Goal: Task Accomplishment & Management: Manage account settings

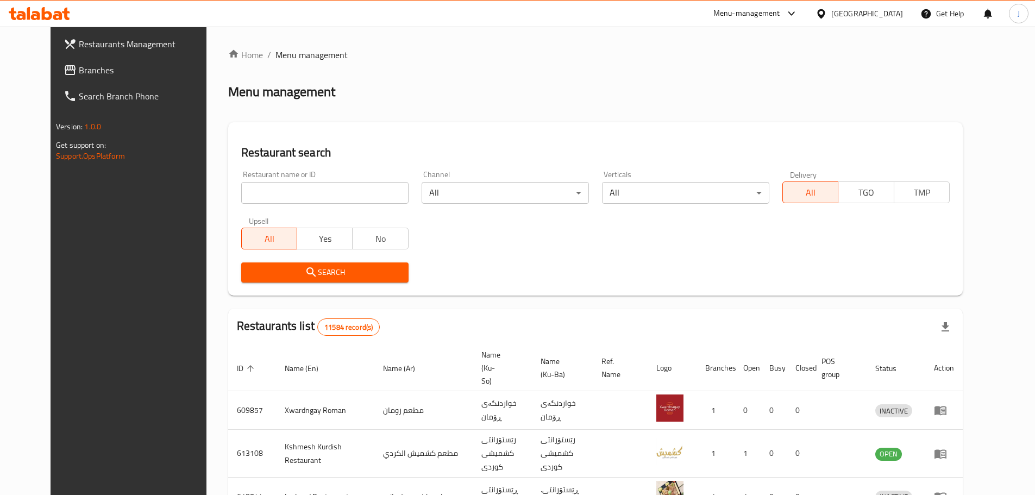
click at [314, 198] on input "search" at bounding box center [324, 193] width 167 height 22
click button "Search" at bounding box center [324, 273] width 167 height 20
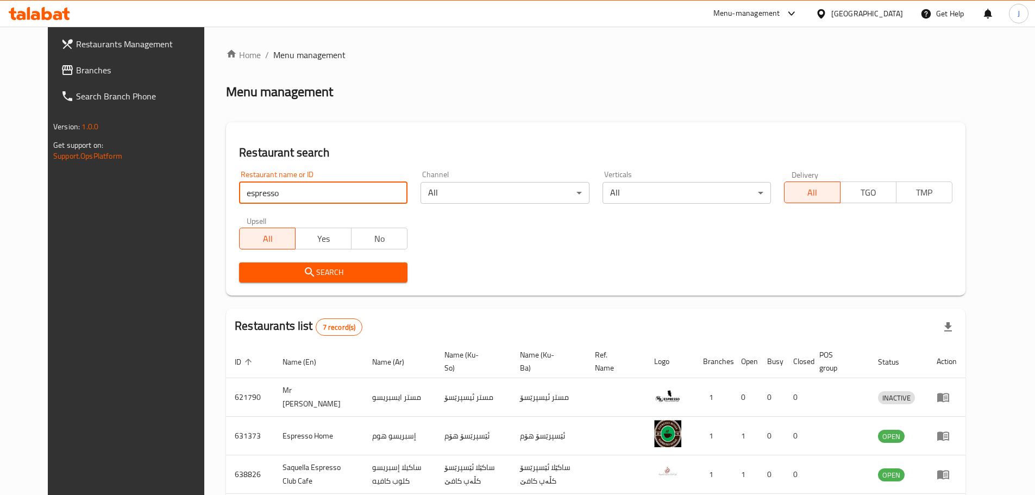
click at [251, 193] on input "espresso" at bounding box center [323, 193] width 169 height 22
paste input "674016"
type input "674016"
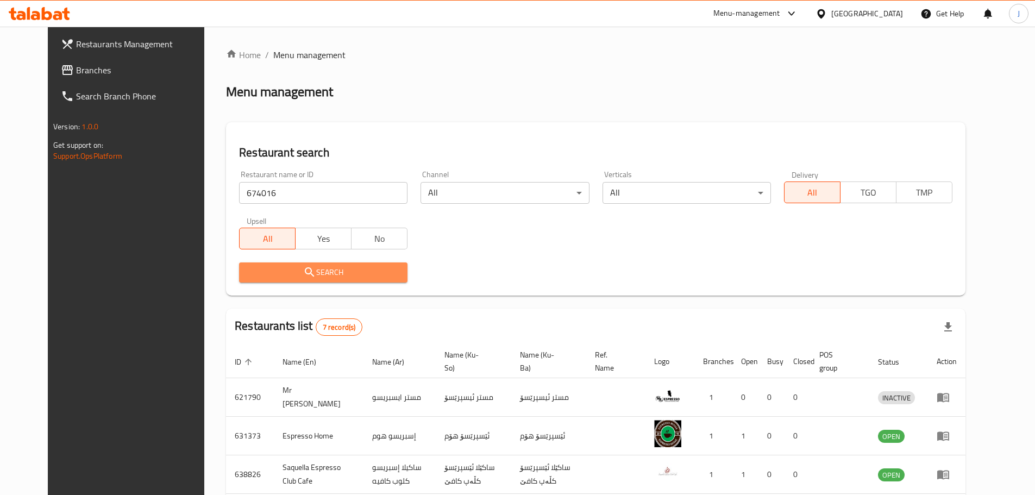
click at [259, 273] on span "Search" at bounding box center [323, 273] width 151 height 14
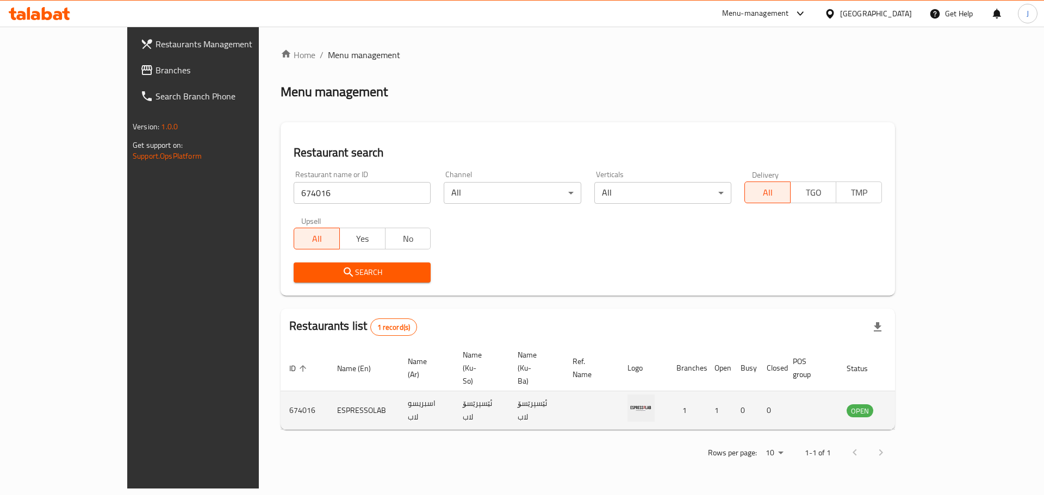
click at [916, 407] on icon "enhanced table" at bounding box center [910, 411] width 12 height 9
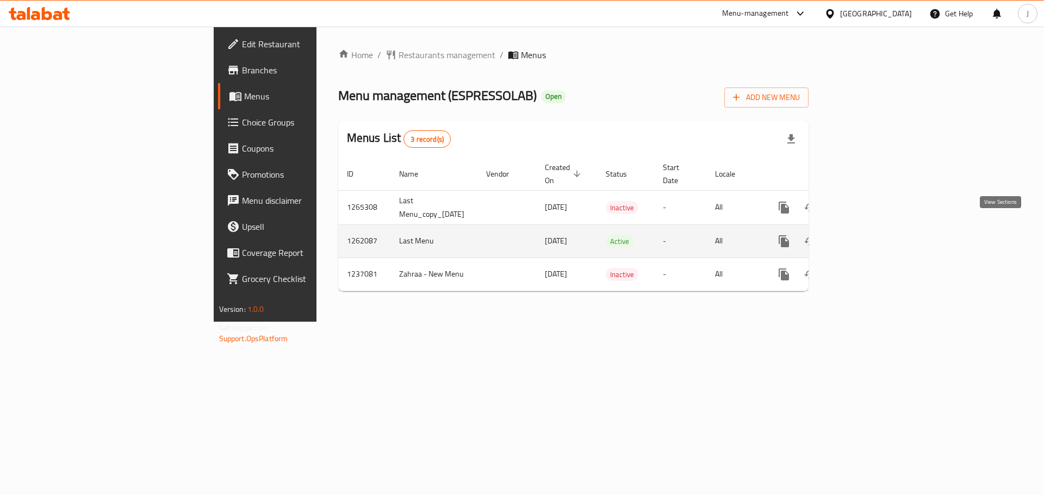
click at [867, 236] on icon "enhanced table" at bounding box center [862, 241] width 10 height 10
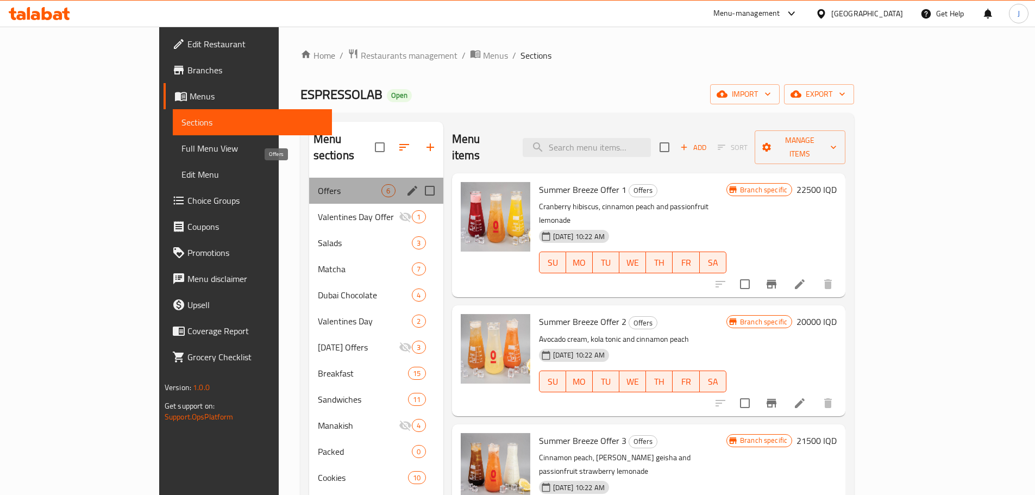
click at [318, 184] on span "Offers" at bounding box center [350, 190] width 64 height 13
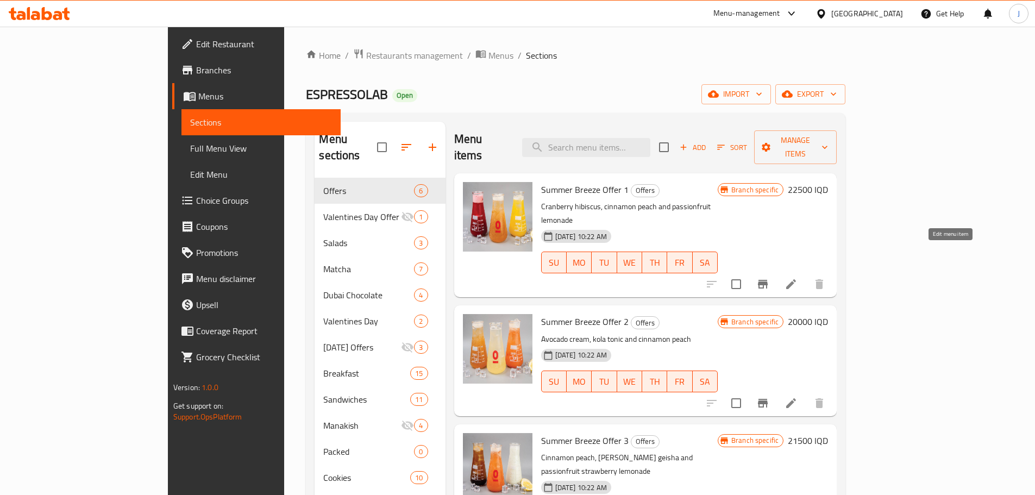
click at [798, 278] on icon at bounding box center [791, 284] width 13 height 13
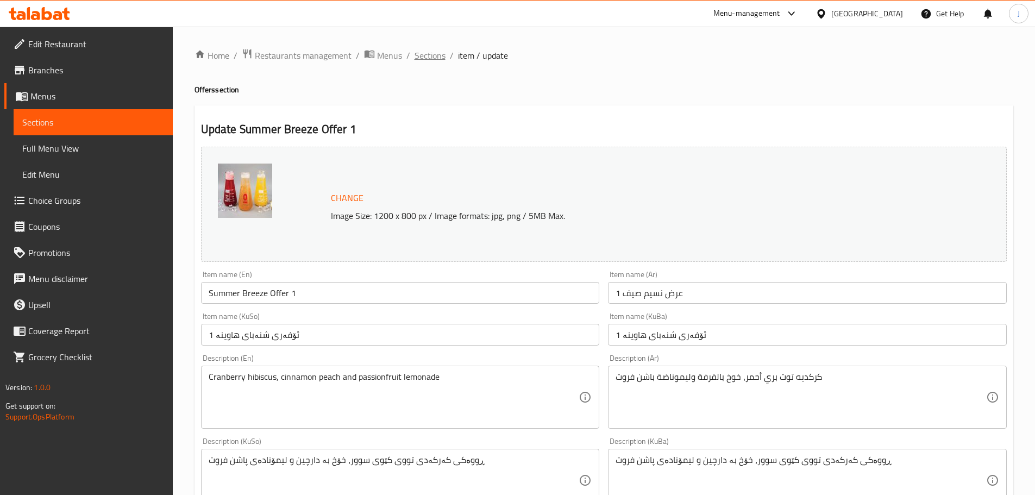
click at [417, 59] on span "Sections" at bounding box center [430, 55] width 31 height 13
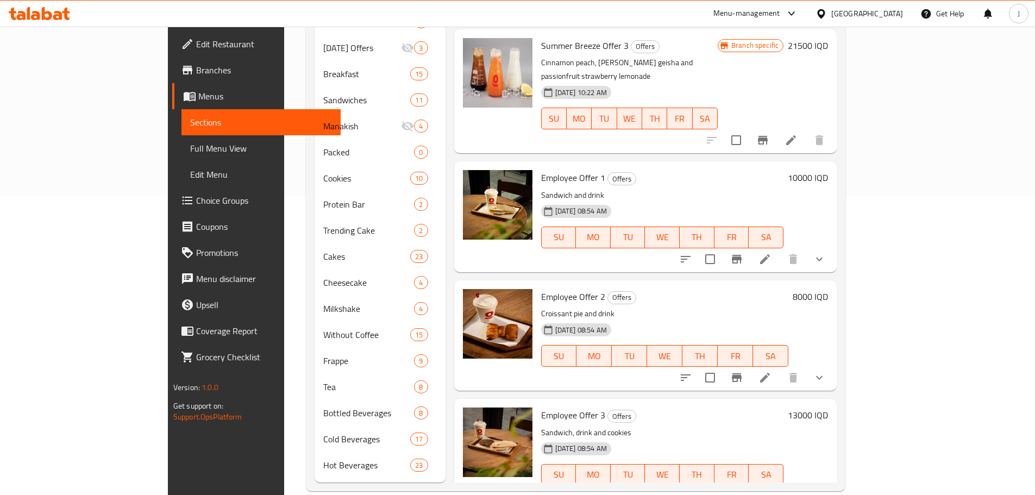
scroll to position [301, 0]
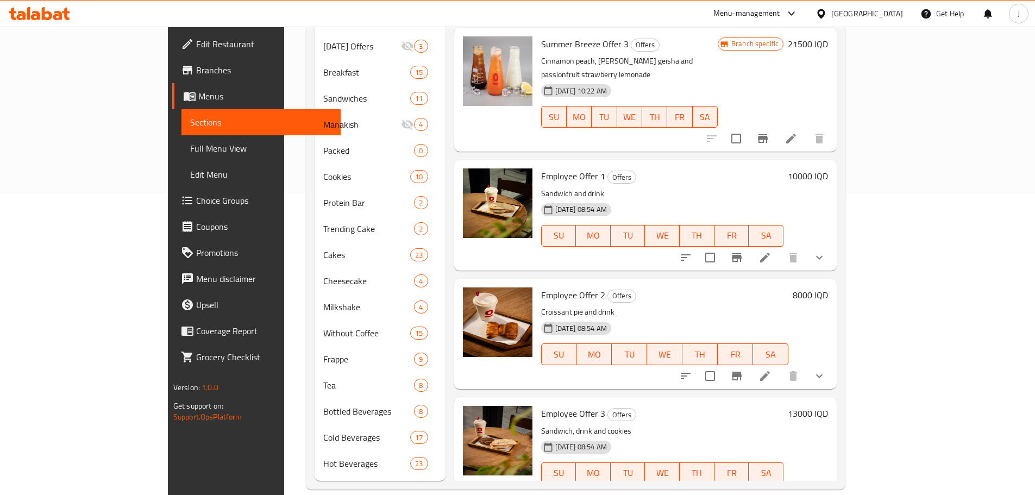
click at [781, 248] on li at bounding box center [765, 258] width 30 height 20
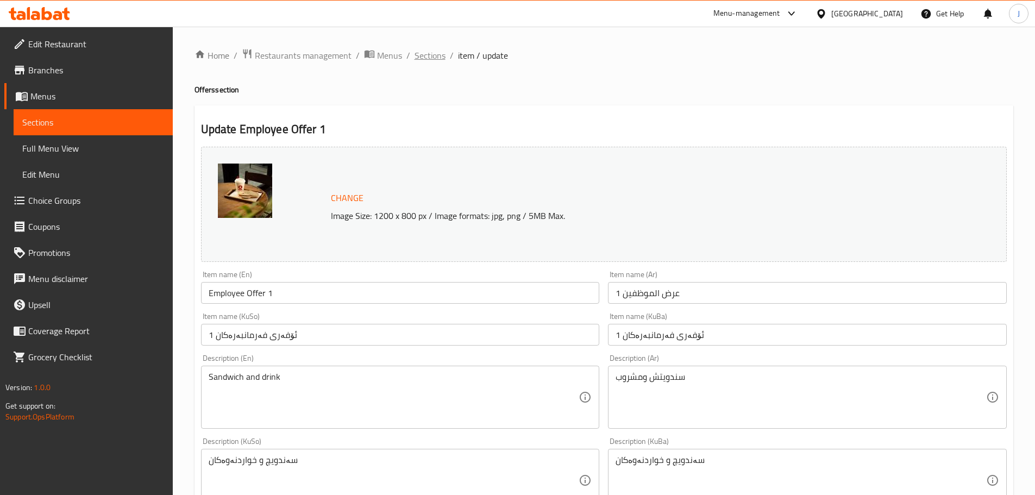
click at [436, 57] on span "Sections" at bounding box center [430, 55] width 31 height 13
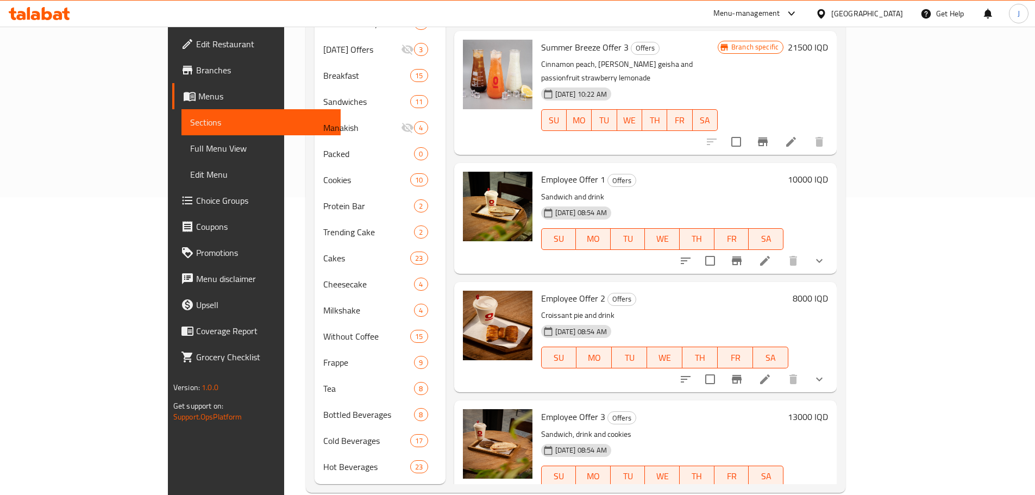
scroll to position [301, 0]
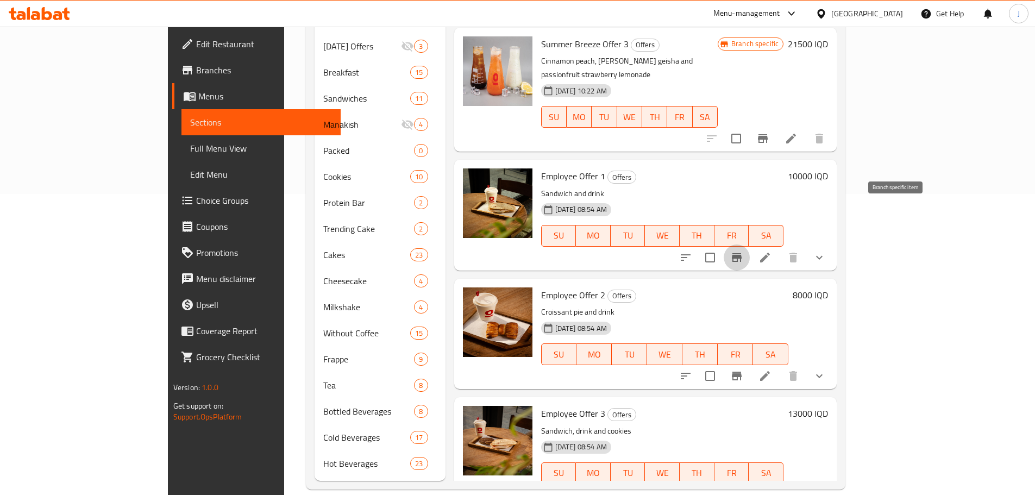
click at [744, 251] on icon "Branch-specific-item" at bounding box center [737, 257] width 13 height 13
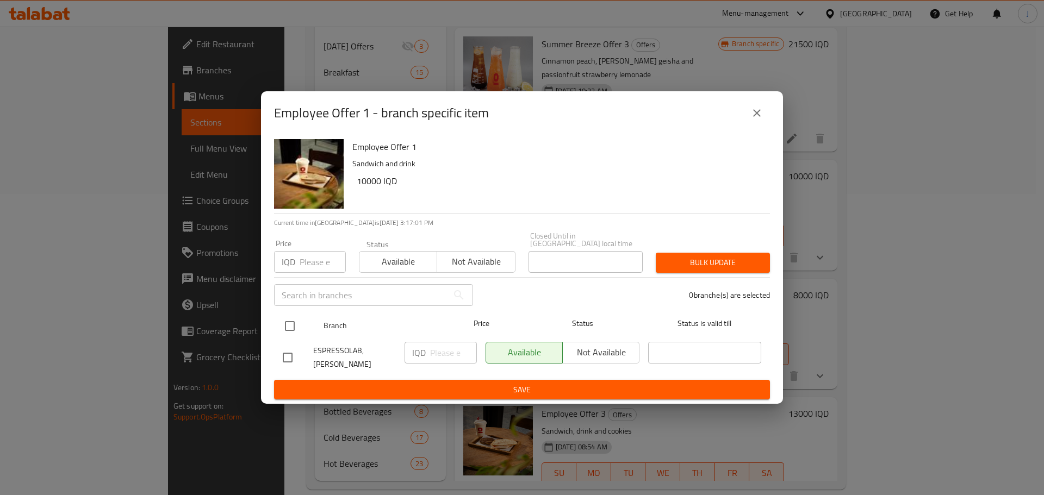
click at [291, 322] on input "checkbox" at bounding box center [289, 326] width 23 height 23
checkbox input "true"
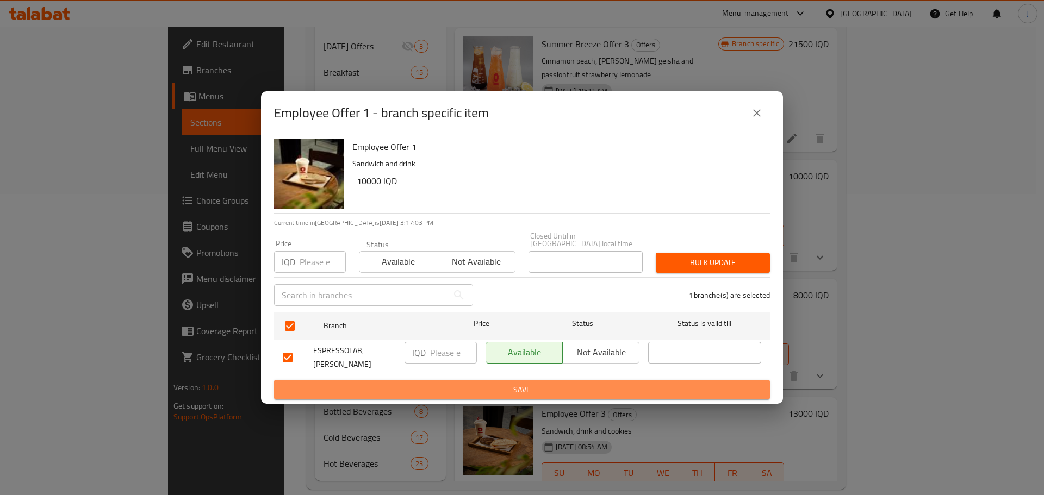
click at [529, 384] on span "Save" at bounding box center [522, 390] width 478 height 14
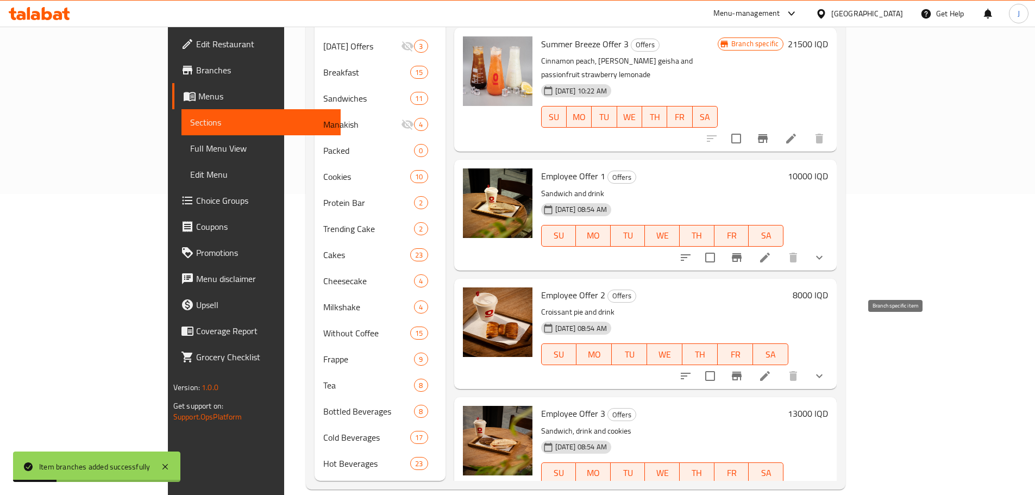
click at [744, 370] on icon "Branch-specific-item" at bounding box center [737, 376] width 13 height 13
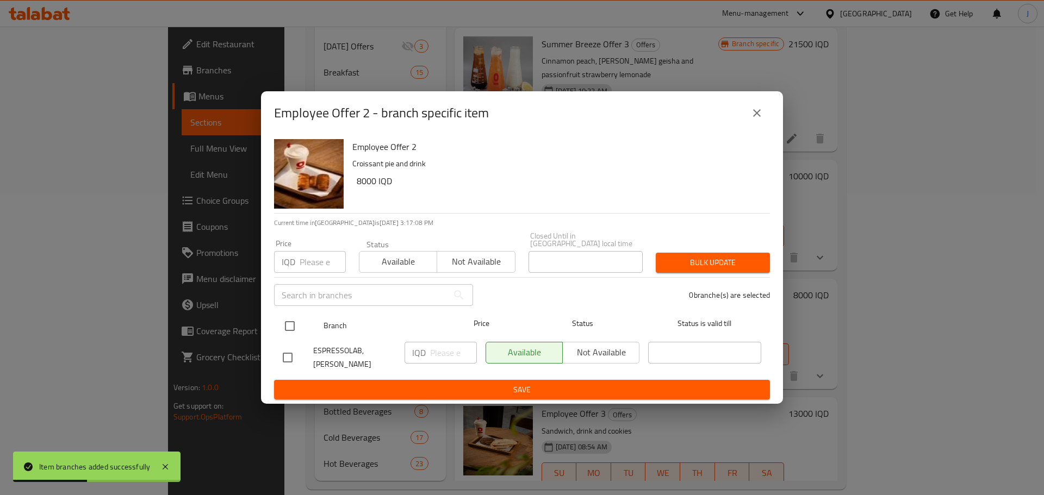
click at [286, 321] on input "checkbox" at bounding box center [289, 326] width 23 height 23
checkbox input "true"
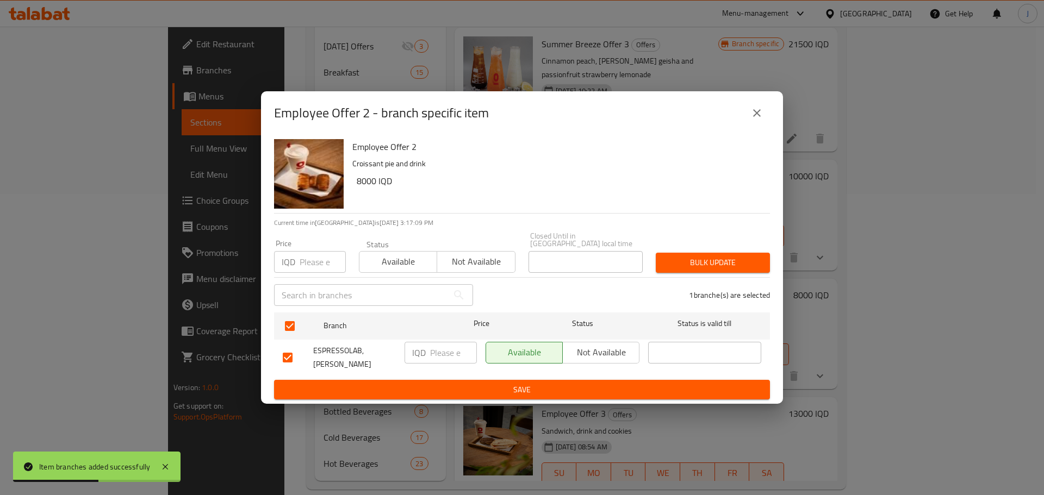
click at [542, 385] on span "Save" at bounding box center [522, 390] width 478 height 14
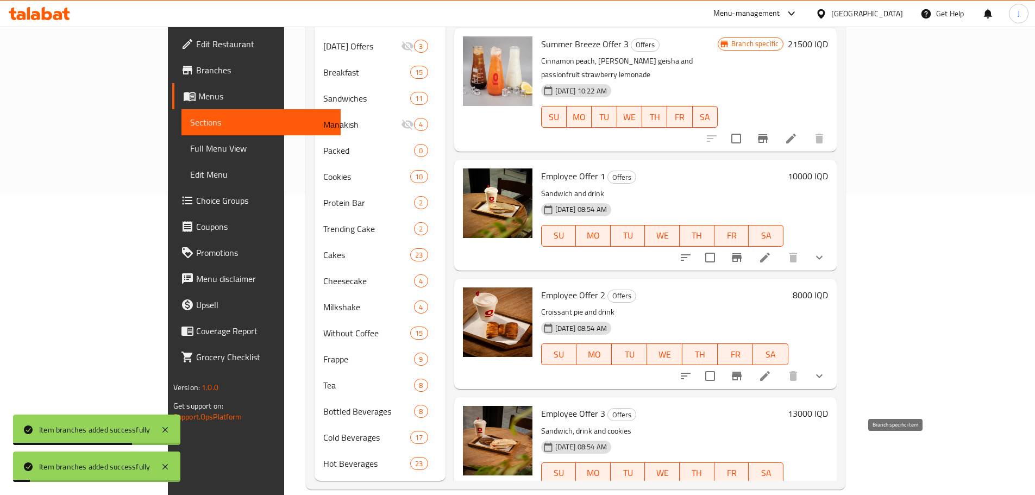
click at [744, 489] on icon "Branch-specific-item" at bounding box center [737, 495] width 13 height 13
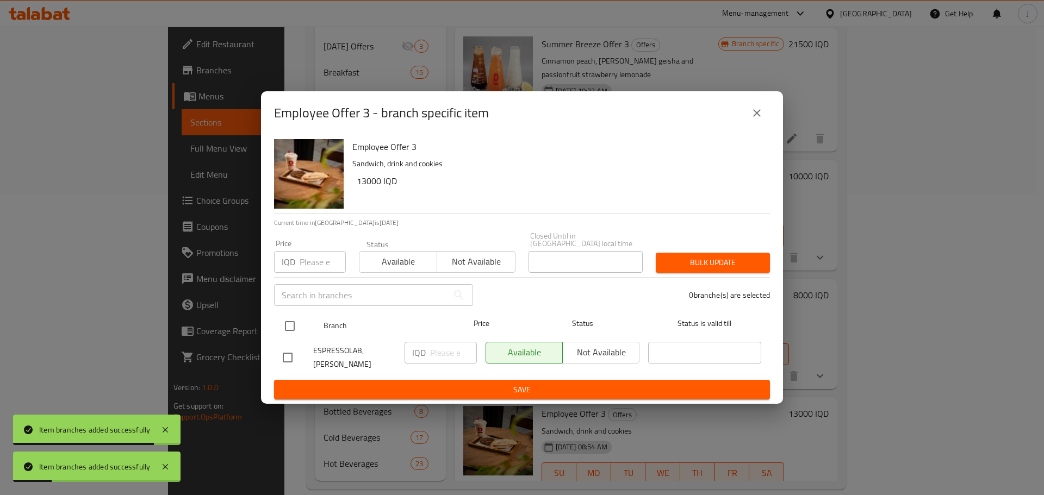
click at [287, 319] on input "checkbox" at bounding box center [289, 326] width 23 height 23
checkbox input "true"
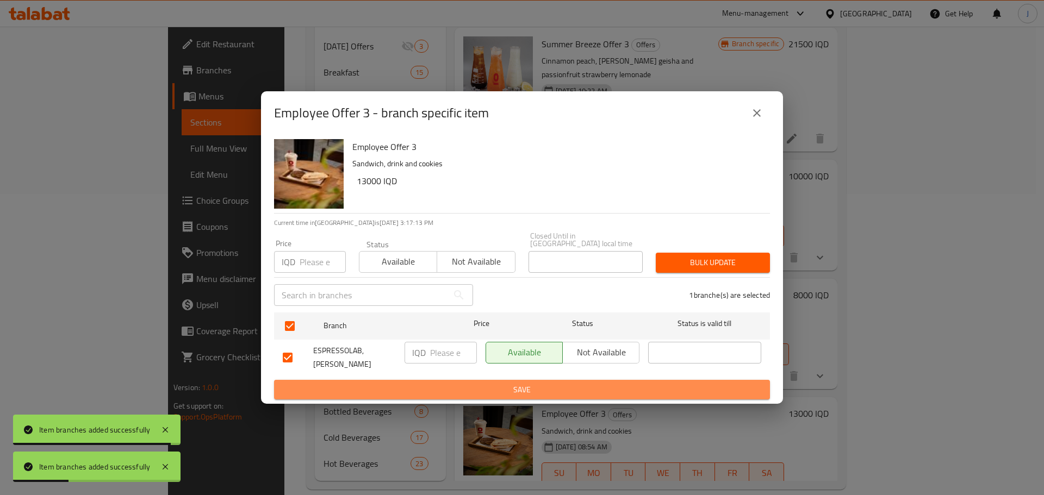
click at [391, 393] on button "Save" at bounding box center [522, 390] width 496 height 20
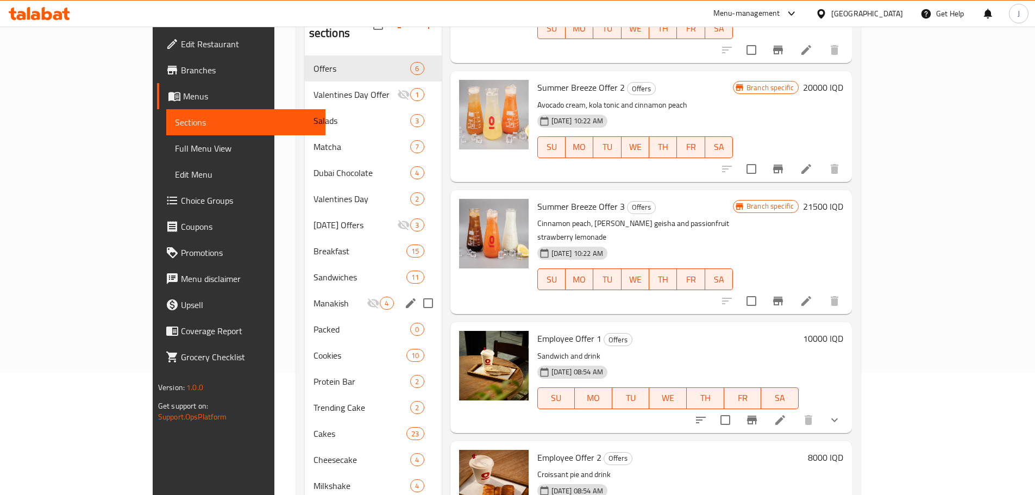
scroll to position [0, 0]
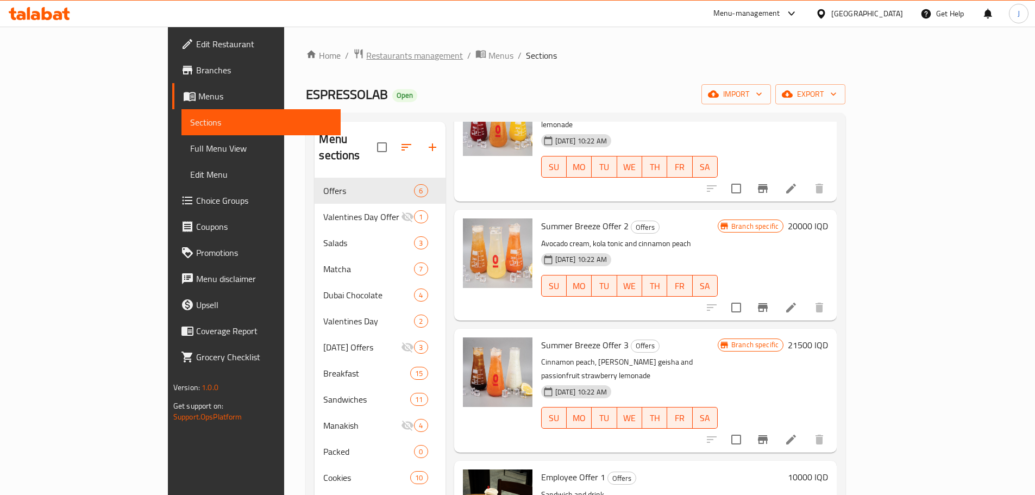
click at [366, 51] on span "Restaurants management" at bounding box center [414, 55] width 97 height 13
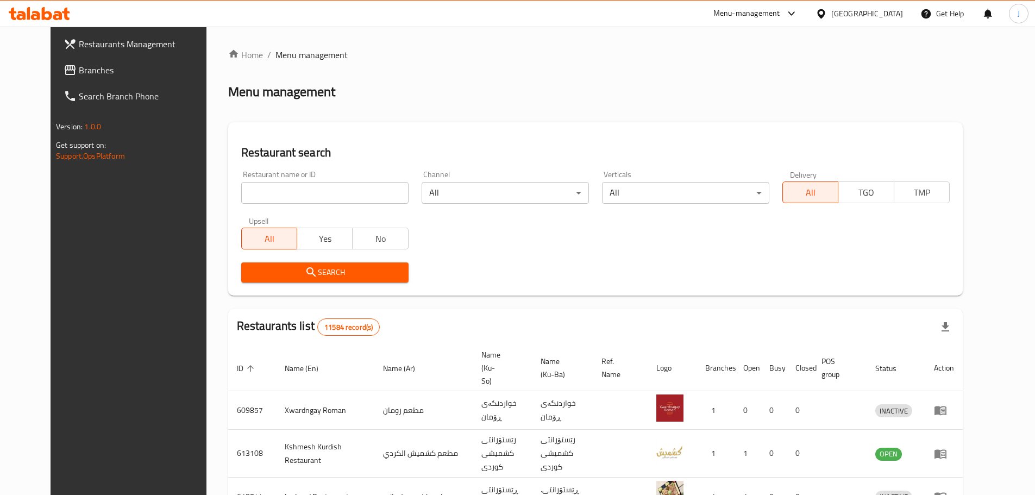
click at [269, 189] on input "search" at bounding box center [324, 193] width 167 height 22
paste input "Tawa & Dist, [PERSON_NAME]"
type input "Tawa & Dist"
click button "Search" at bounding box center [324, 273] width 167 height 20
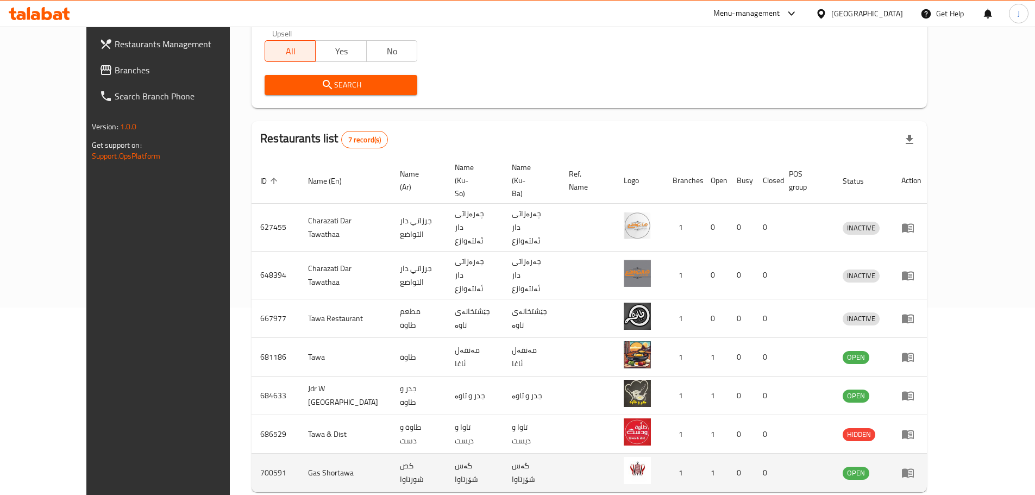
scroll to position [200, 0]
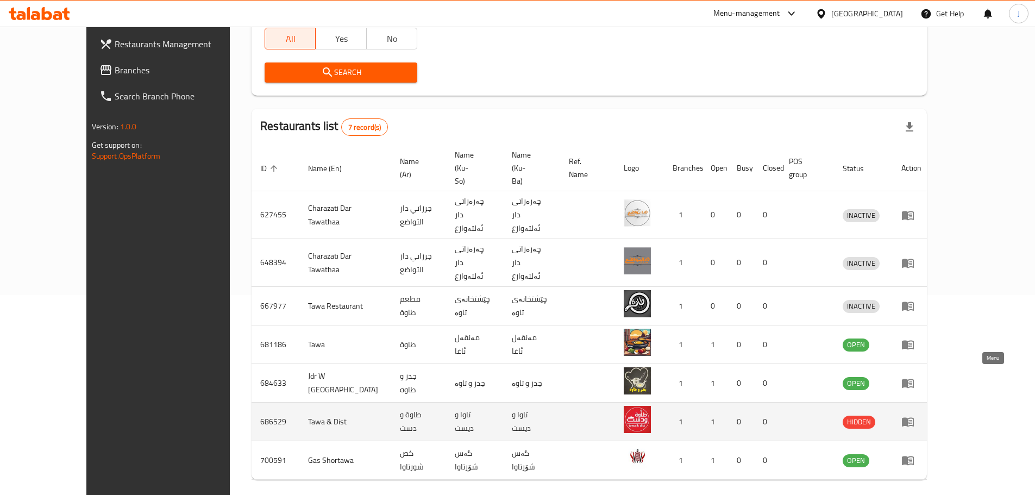
click at [915, 415] on icon "enhanced table" at bounding box center [908, 421] width 13 height 13
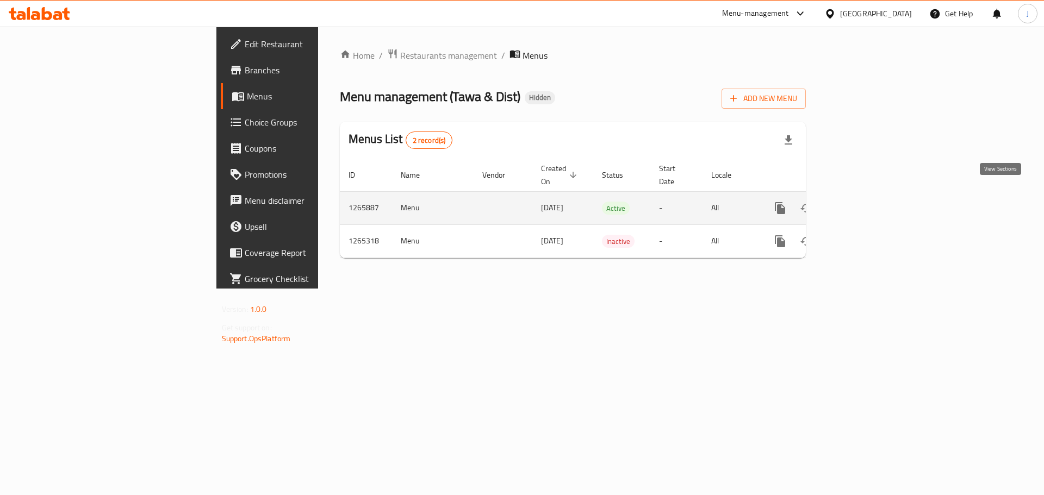
click at [871, 195] on link "enhanced table" at bounding box center [858, 208] width 26 height 26
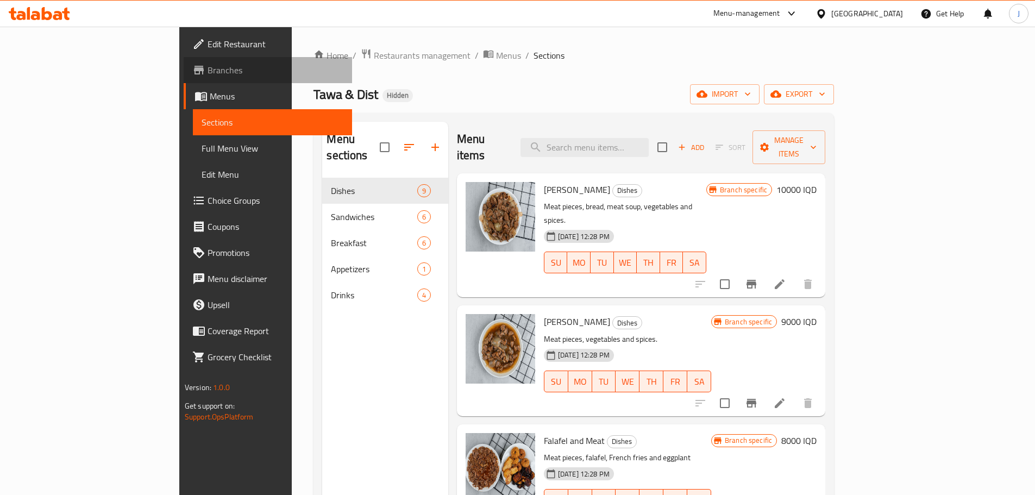
click at [208, 72] on span "Branches" at bounding box center [276, 70] width 136 height 13
